Goal: Task Accomplishment & Management: Manage account settings

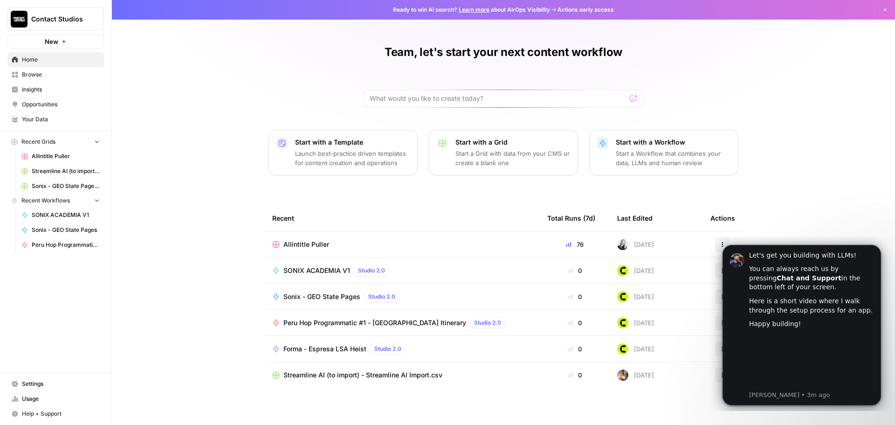
click at [56, 324] on link "Settings" at bounding box center [55, 383] width 97 height 15
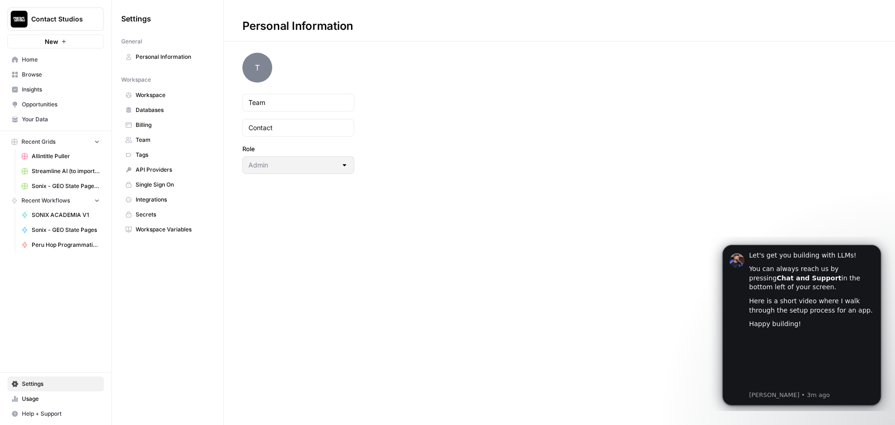
click at [159, 142] on span "Team" at bounding box center [173, 140] width 74 height 8
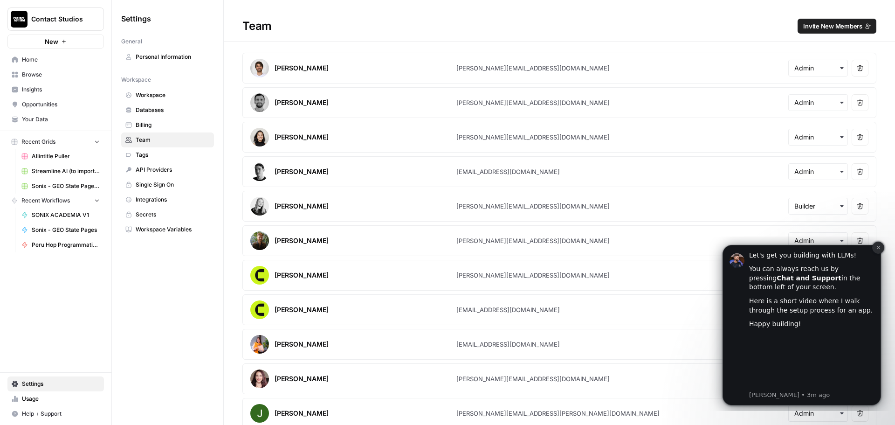
click at [716, 248] on icon "Dismiss notification" at bounding box center [878, 247] width 5 height 5
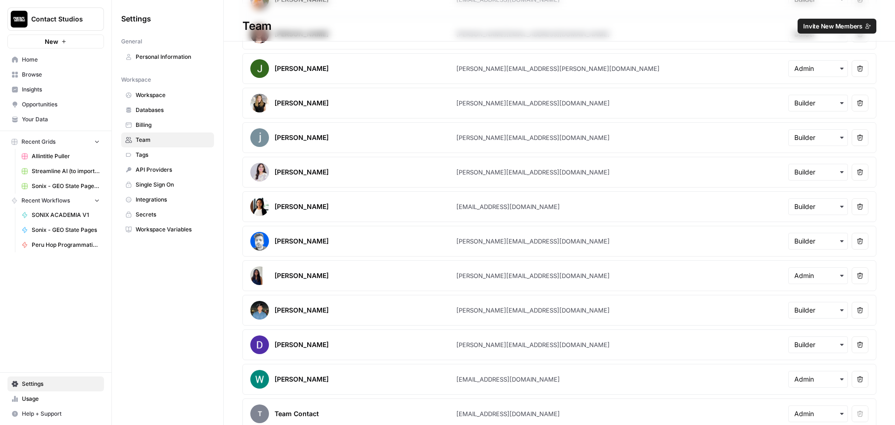
scroll to position [352, 0]
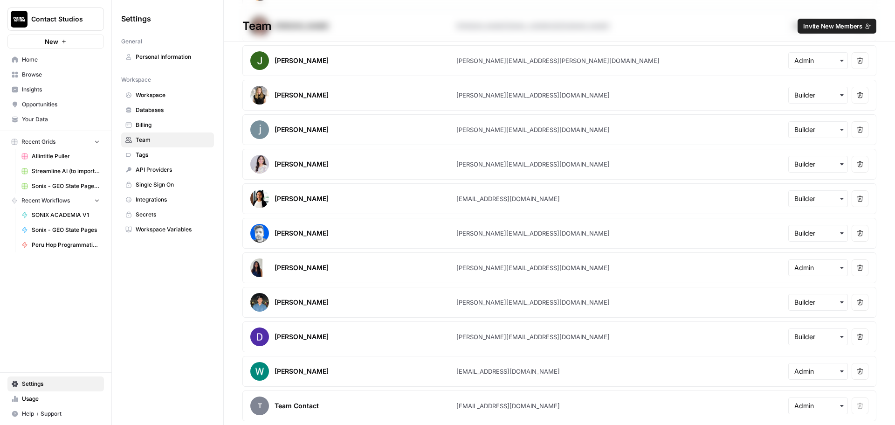
click at [716, 23] on span "Invite New Members" at bounding box center [832, 25] width 59 height 9
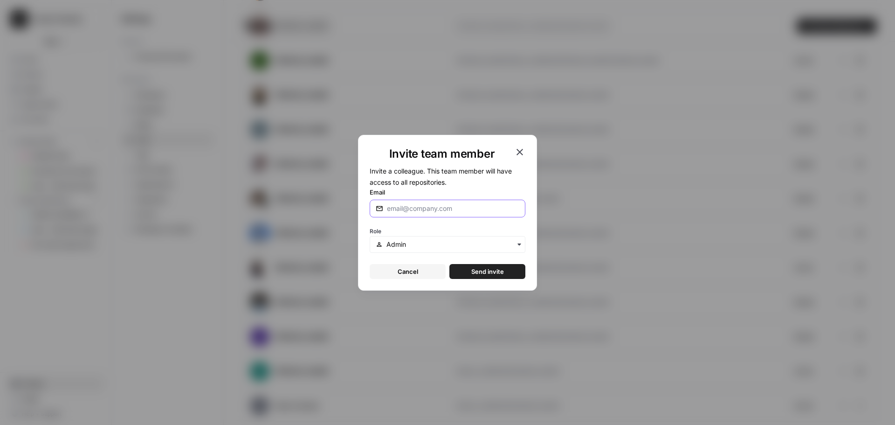
click at [430, 213] on input "Email" at bounding box center [453, 208] width 132 height 9
click at [433, 197] on div "Email" at bounding box center [448, 202] width 156 height 30
click at [435, 207] on input "Email" at bounding box center [453, 208] width 132 height 9
type input "[PERSON_NAME][EMAIL_ADDRESS][DOMAIN_NAME]"
click at [441, 239] on div "button" at bounding box center [448, 244] width 156 height 17
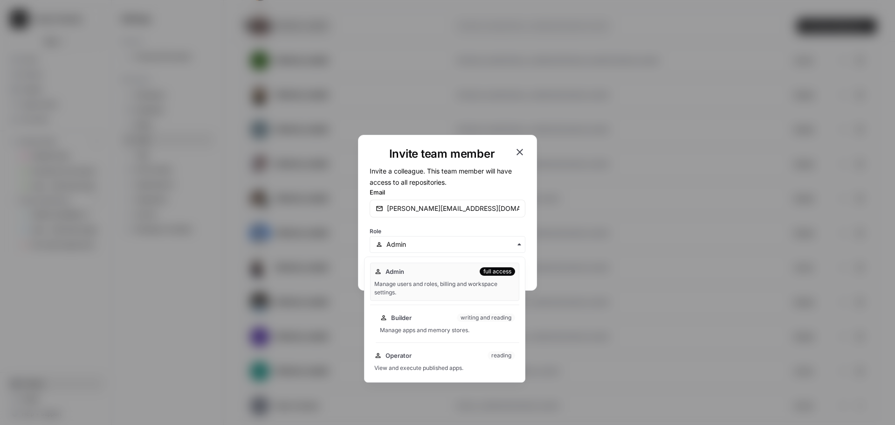
click at [432, 324] on div "Manage apps and memory stores." at bounding box center [447, 330] width 135 height 8
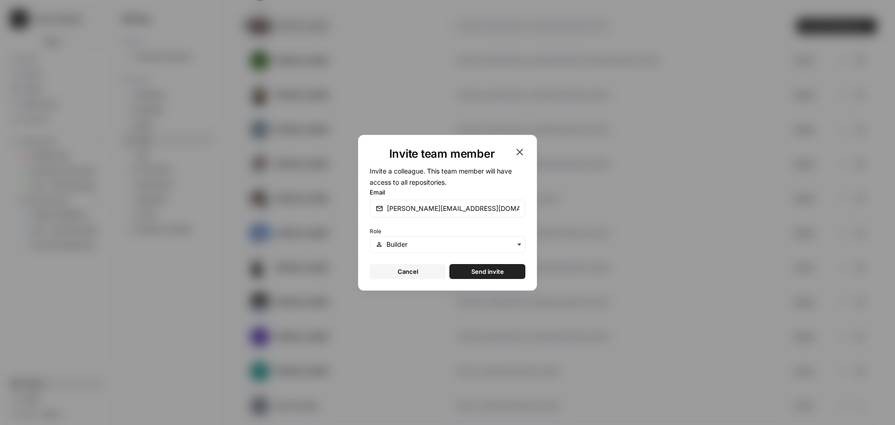
click at [482, 271] on span "Send invite" at bounding box center [487, 271] width 33 height 9
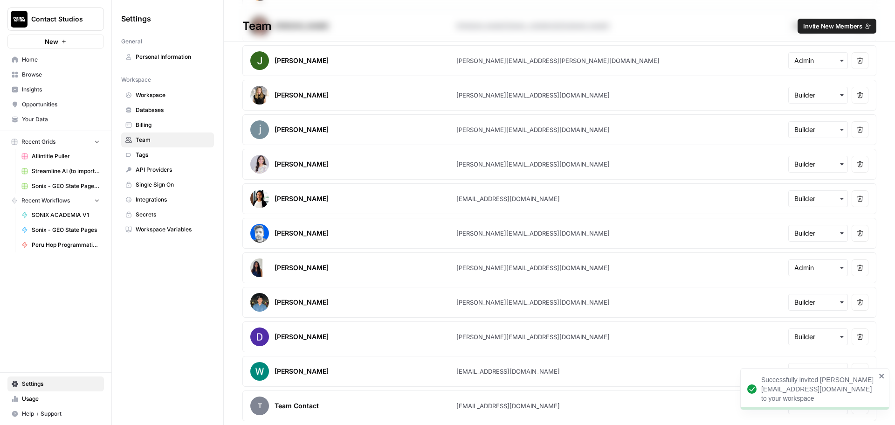
click at [716, 25] on span "Invite New Members" at bounding box center [832, 25] width 59 height 9
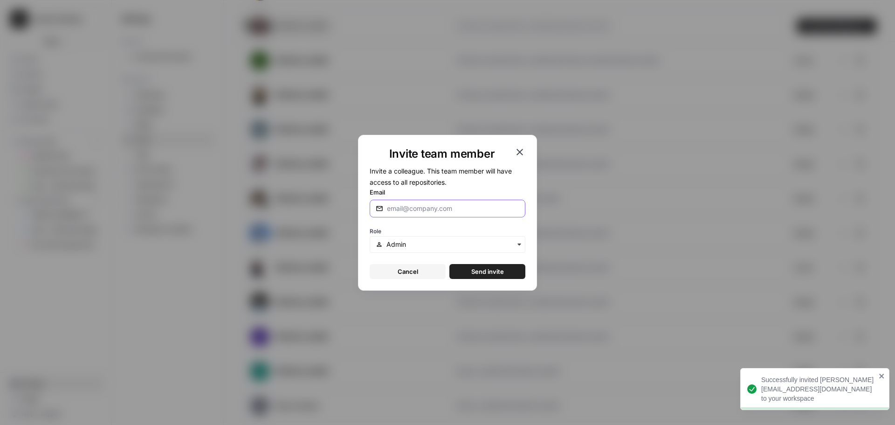
click at [446, 205] on input "Email" at bounding box center [453, 208] width 132 height 9
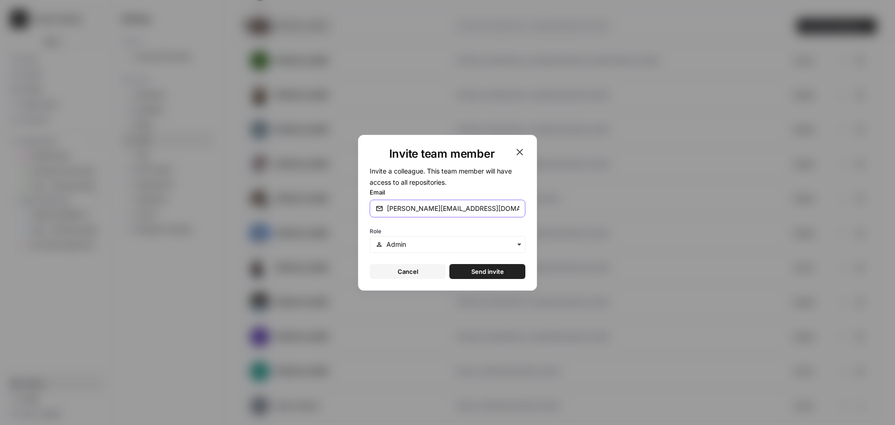
type input "[PERSON_NAME][EMAIL_ADDRESS][DOMAIN_NAME]"
click at [447, 236] on div "button" at bounding box center [448, 244] width 156 height 17
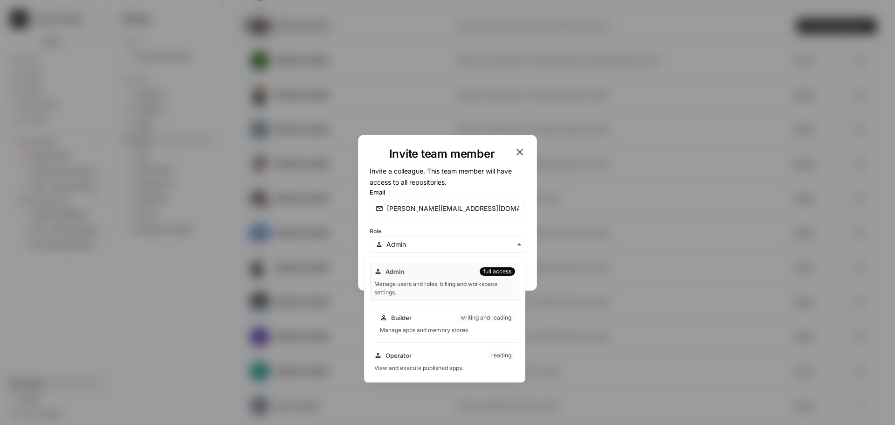
click at [424, 324] on div "Manage apps and memory stores." at bounding box center [447, 330] width 135 height 8
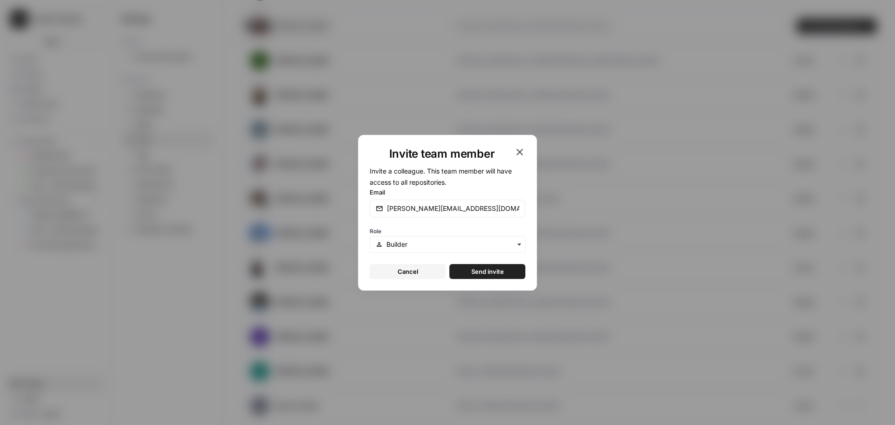
click at [511, 272] on button "Send invite" at bounding box center [487, 271] width 76 height 15
